Goal: Task Accomplishment & Management: Use online tool/utility

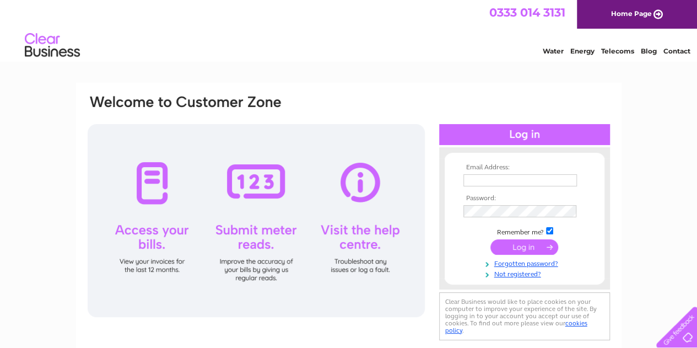
type input "[EMAIL_ADDRESS][DOMAIN_NAME]"
click at [519, 250] on input "submit" at bounding box center [525, 246] width 68 height 15
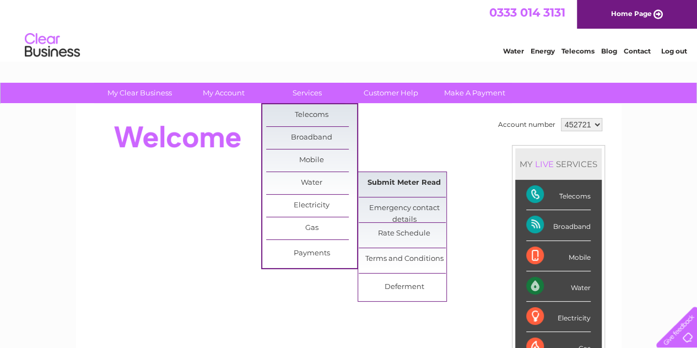
click at [407, 185] on link "Submit Meter Read" at bounding box center [404, 183] width 91 height 22
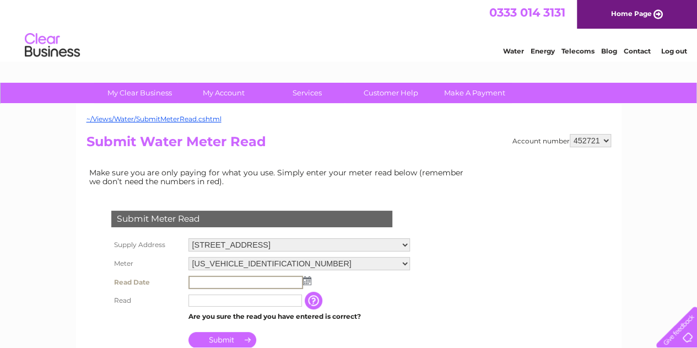
click at [206, 278] on input "text" at bounding box center [246, 282] width 115 height 13
click at [308, 281] on img at bounding box center [306, 280] width 8 height 9
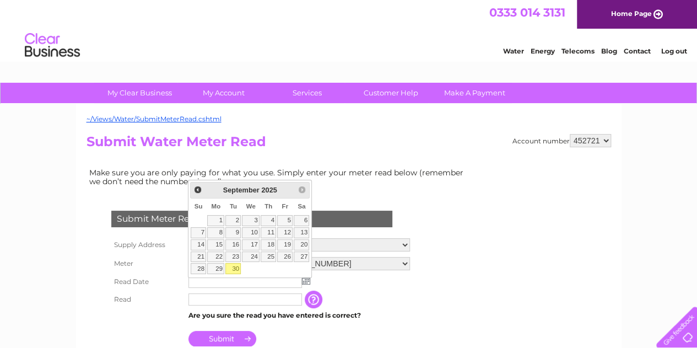
click at [232, 266] on link "30" at bounding box center [232, 268] width 15 height 11
type input "2025/09/30"
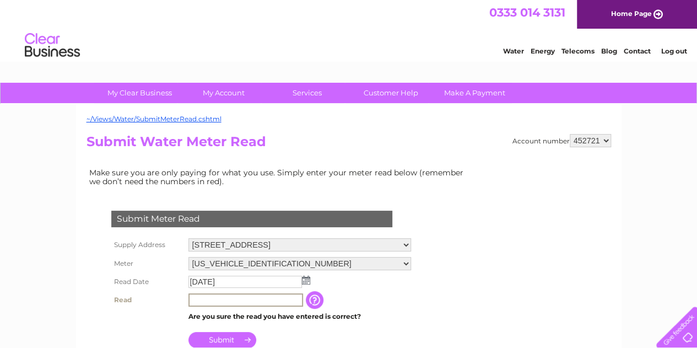
click at [198, 295] on input "text" at bounding box center [246, 299] width 115 height 13
click at [207, 303] on input "text" at bounding box center [246, 299] width 115 height 13
click at [284, 300] on input "7386" at bounding box center [246, 299] width 115 height 13
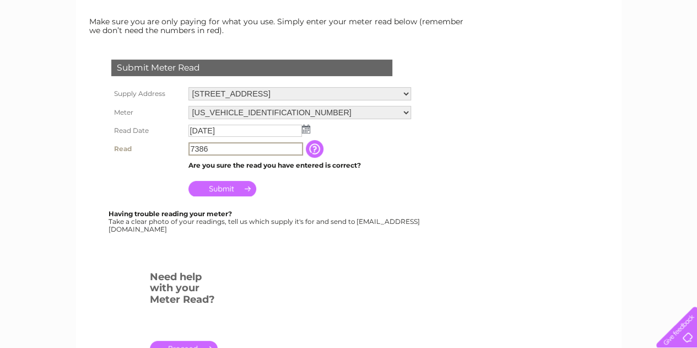
scroll to position [165, 0]
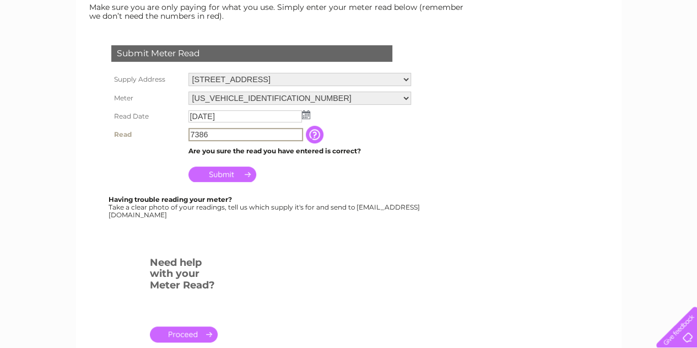
type input "7386"
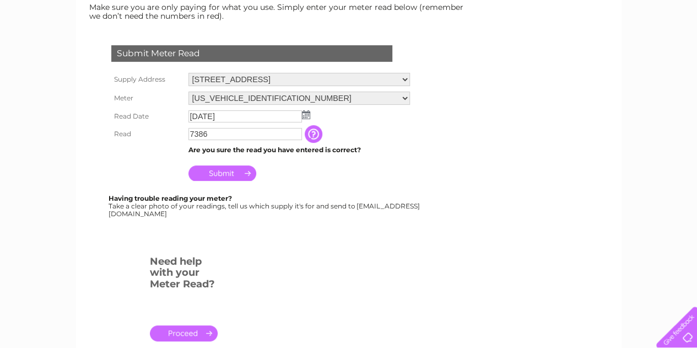
click at [230, 173] on input "Submit" at bounding box center [223, 172] width 68 height 15
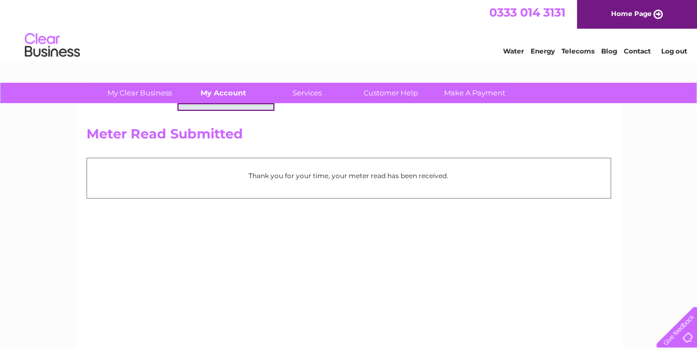
click at [227, 92] on link "My Account" at bounding box center [223, 93] width 91 height 20
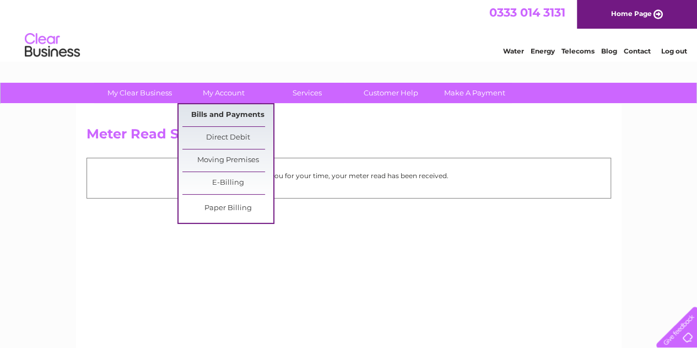
click at [234, 111] on link "Bills and Payments" at bounding box center [227, 115] width 91 height 22
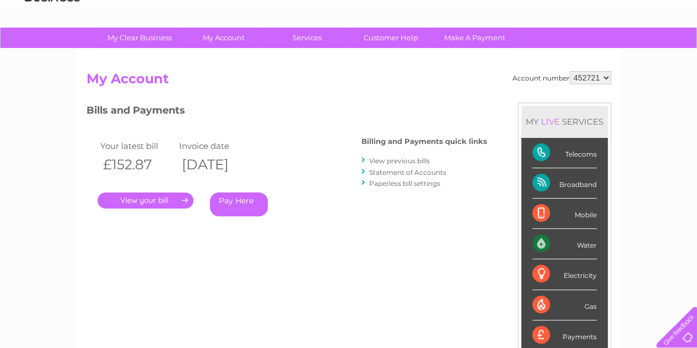
click at [165, 200] on link "." at bounding box center [146, 200] width 96 height 16
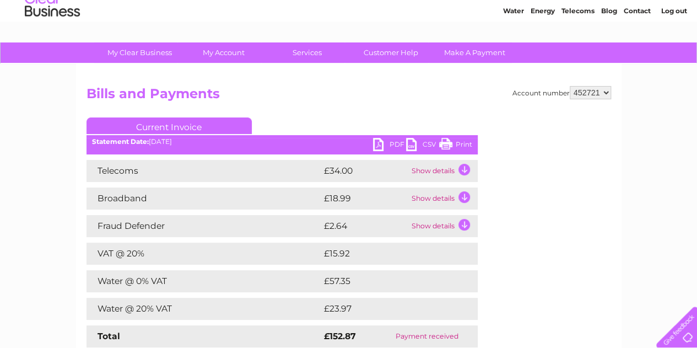
scroll to position [55, 0]
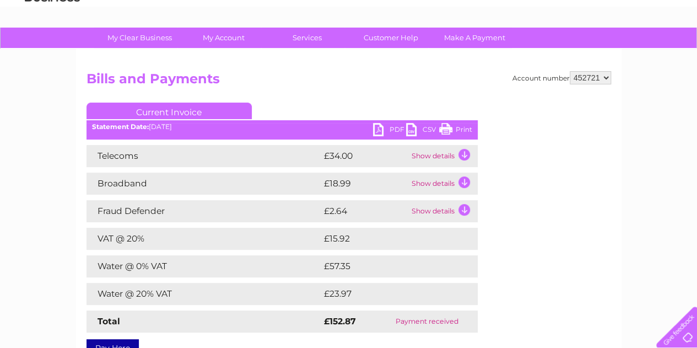
click at [464, 155] on td "Show details" at bounding box center [443, 156] width 69 height 22
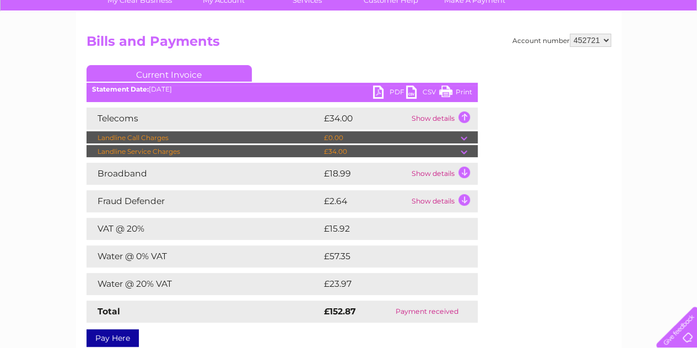
scroll to position [110, 0]
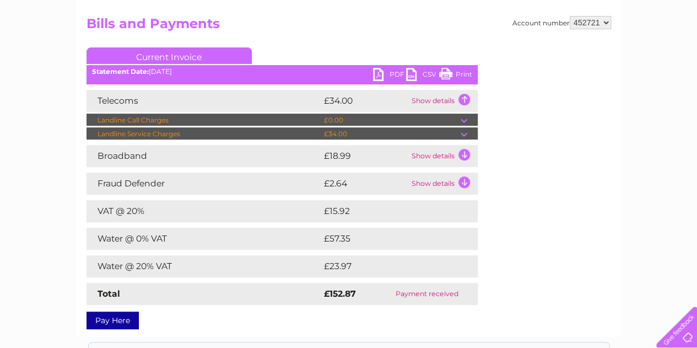
click at [463, 119] on td at bounding box center [469, 120] width 17 height 13
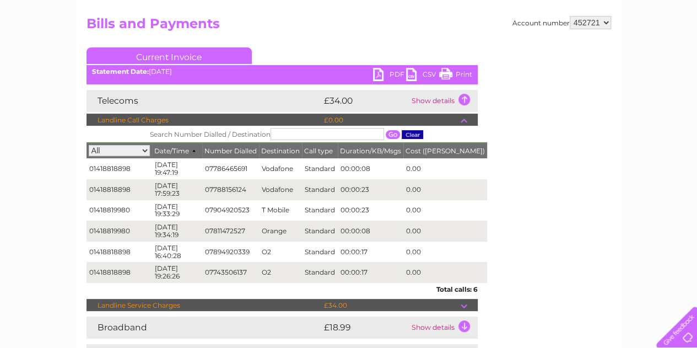
click at [461, 120] on td at bounding box center [469, 120] width 17 height 13
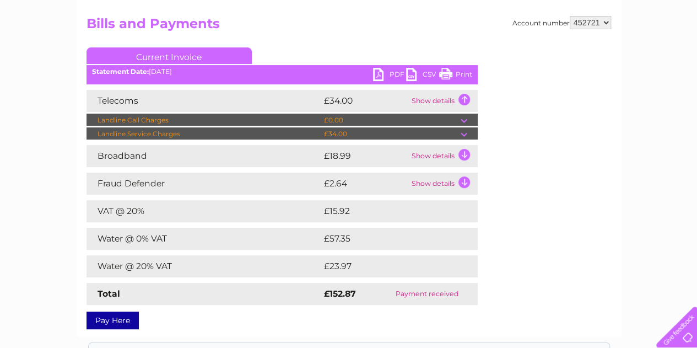
click at [465, 157] on td "Show details" at bounding box center [443, 156] width 69 height 22
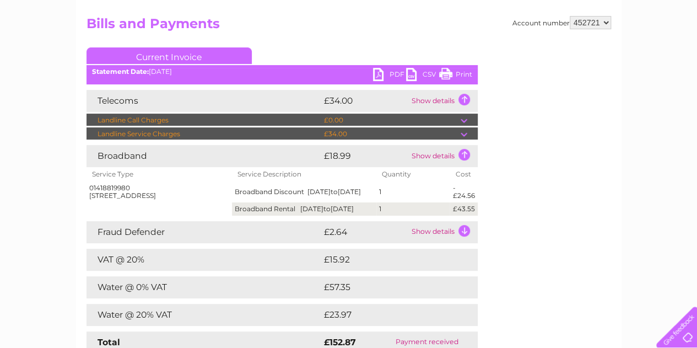
click at [465, 153] on td "Show details" at bounding box center [443, 156] width 69 height 22
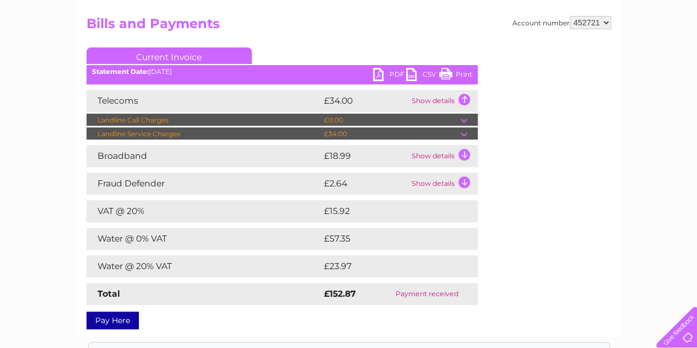
click at [465, 133] on td at bounding box center [469, 133] width 17 height 13
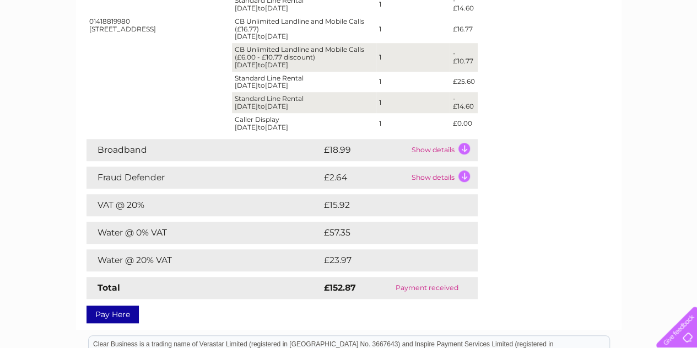
scroll to position [386, 0]
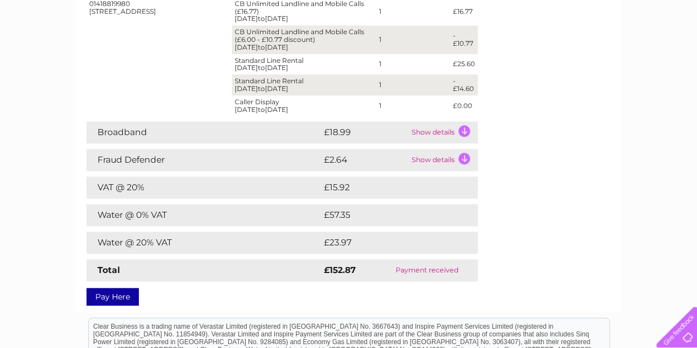
click at [375, 219] on td "£57.35" at bounding box center [387, 215] width 133 height 22
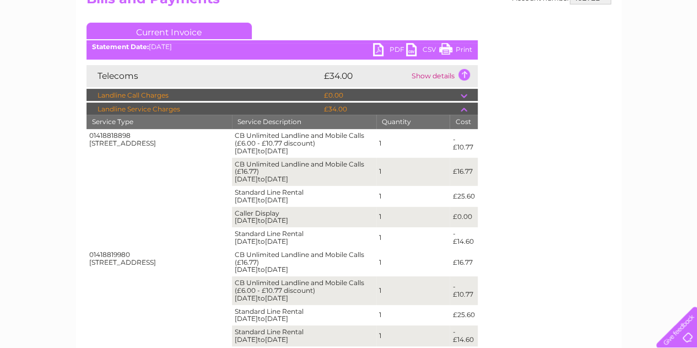
scroll to position [110, 0]
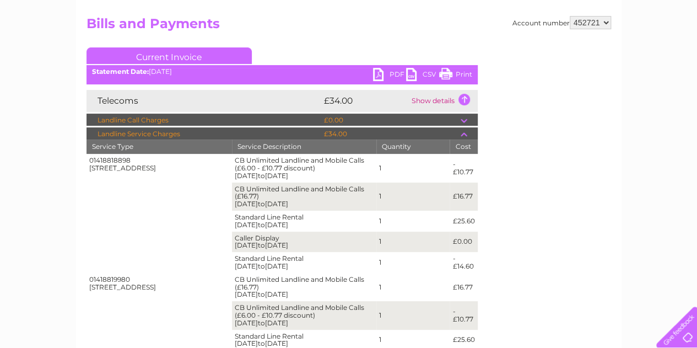
click at [396, 71] on link "PDF" at bounding box center [389, 76] width 33 height 16
click at [689, 340] on div at bounding box center [689, 340] width 0 height 0
